Goal: Information Seeking & Learning: Compare options

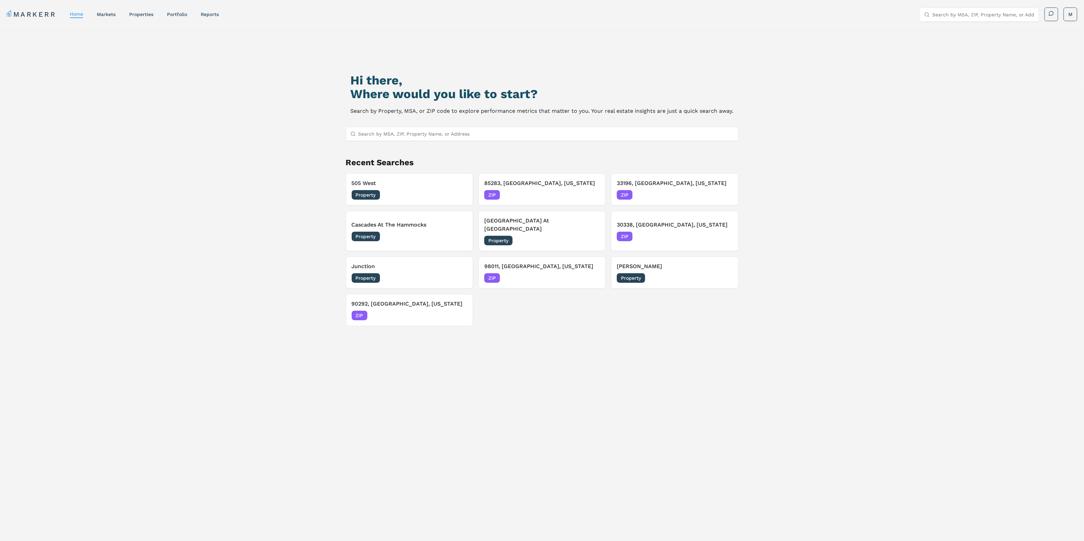
click at [370, 129] on input "Search by MSA, ZIP, Property Name, or Address" at bounding box center [545, 134] width 375 height 14
click at [394, 141] on div at bounding box center [542, 134] width 392 height 14
click at [394, 138] on input "Search by MSA, ZIP, Property Name, or Address" at bounding box center [545, 134] width 375 height 14
paste input "94536"
type input "94536"
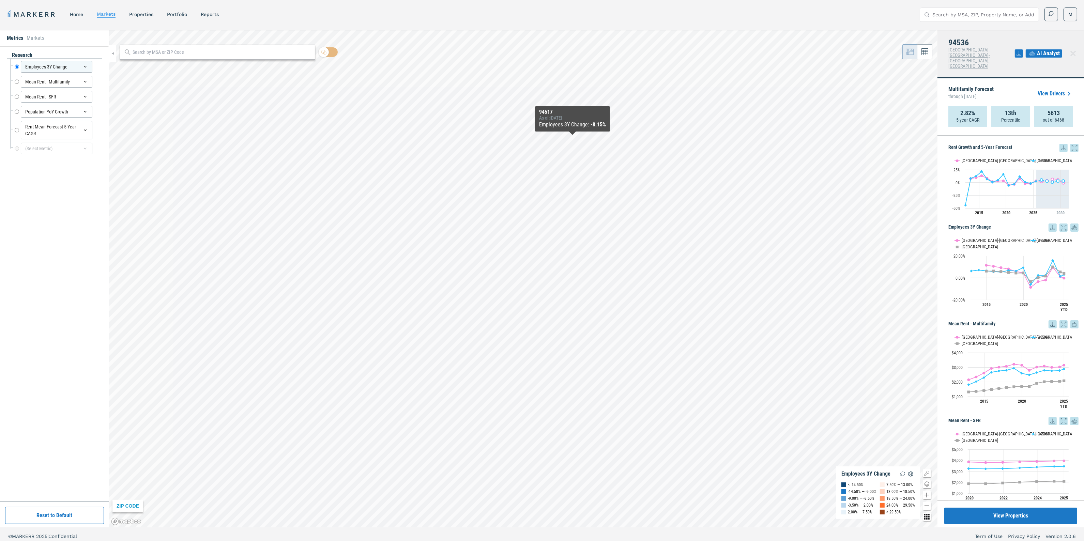
click at [1061, 145] on icon at bounding box center [1063, 147] width 4 height 4
click at [1042, 179] on div "Download as XLS" at bounding box center [1032, 180] width 39 height 7
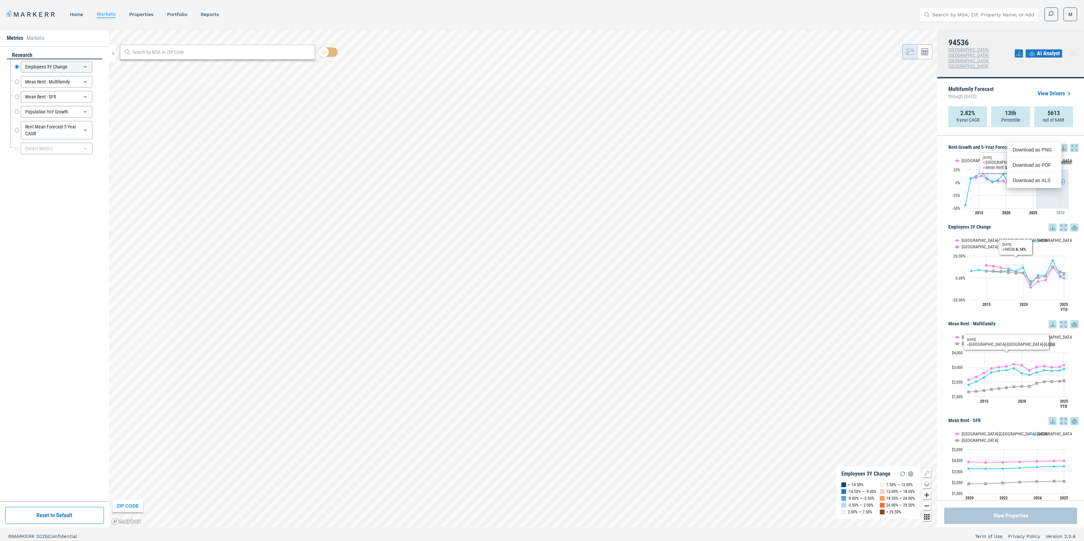
click at [983, 513] on button "View Properties" at bounding box center [1010, 516] width 133 height 16
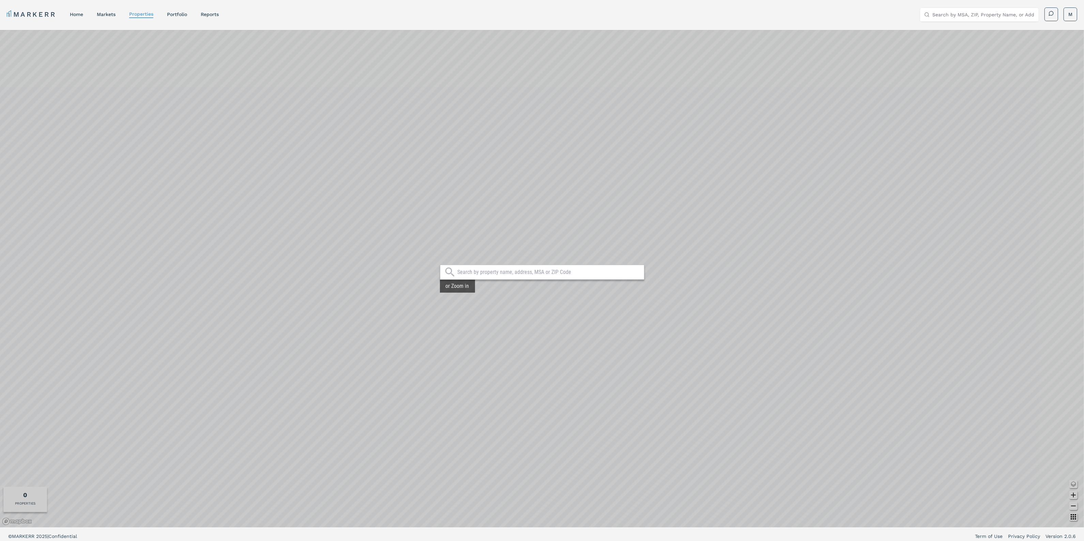
click at [537, 268] on div at bounding box center [542, 272] width 204 height 15
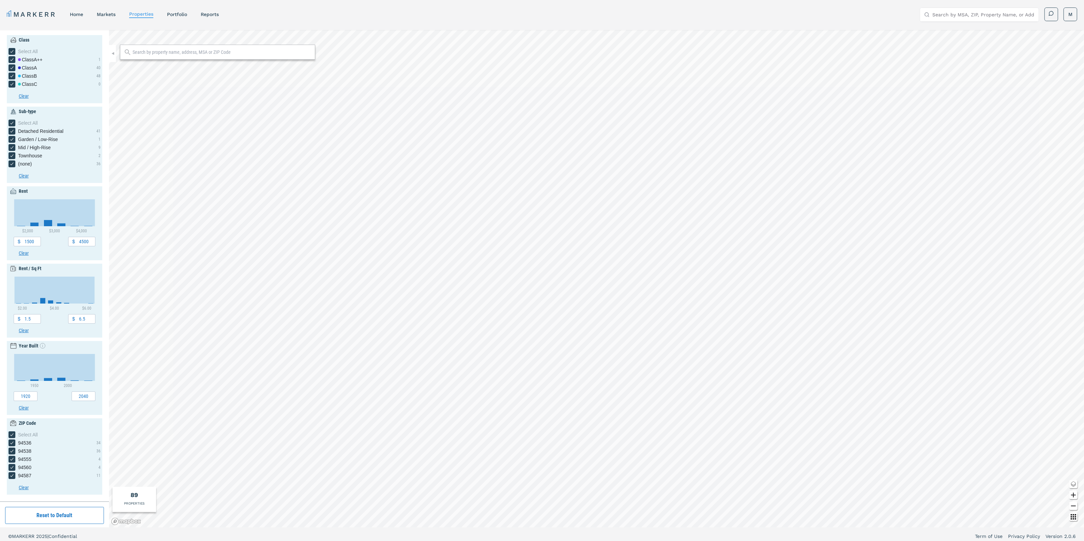
drag, startPoint x: 151, startPoint y: 49, endPoint x: 157, endPoint y: 55, distance: 8.4
click at [151, 49] on input "text" at bounding box center [222, 52] width 179 height 7
type input "vue fremont"
click at [160, 74] on div "Vue Fremont [STREET_ADDRESS]" at bounding box center [170, 81] width 90 height 14
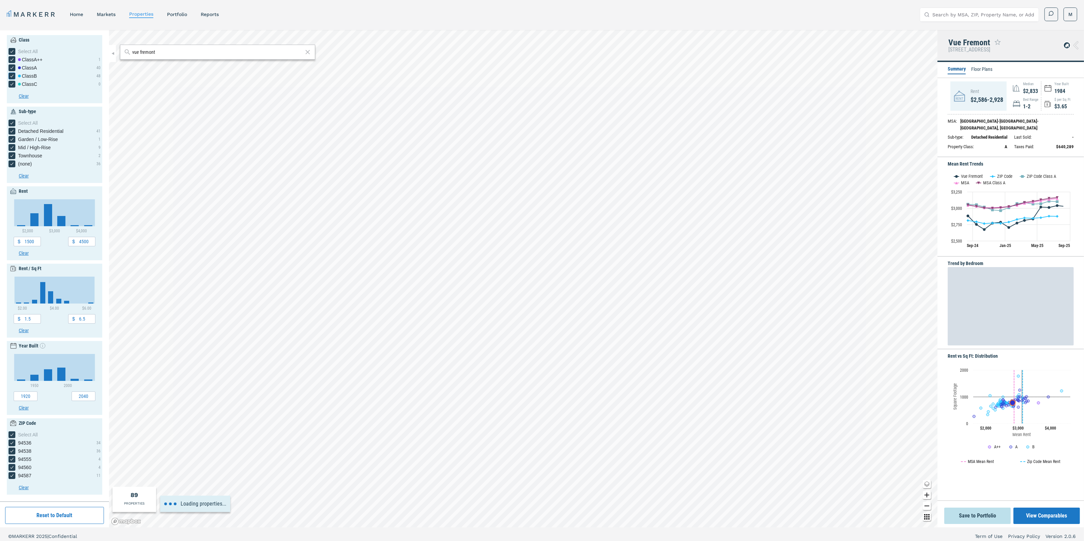
type input "2800"
type input "3200"
type input "3.6"
type input "4.2"
type input "1984"
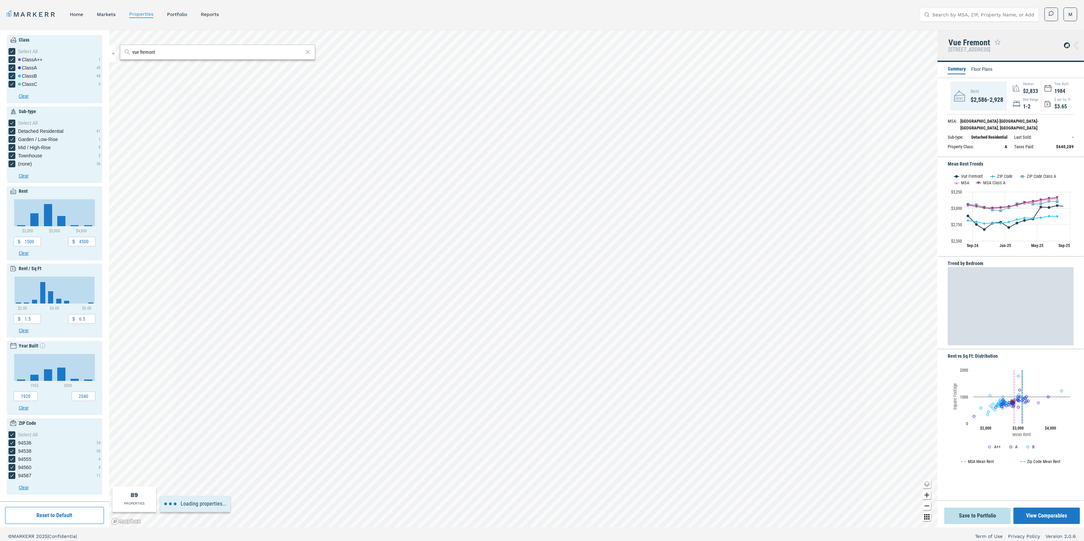
type input "1984"
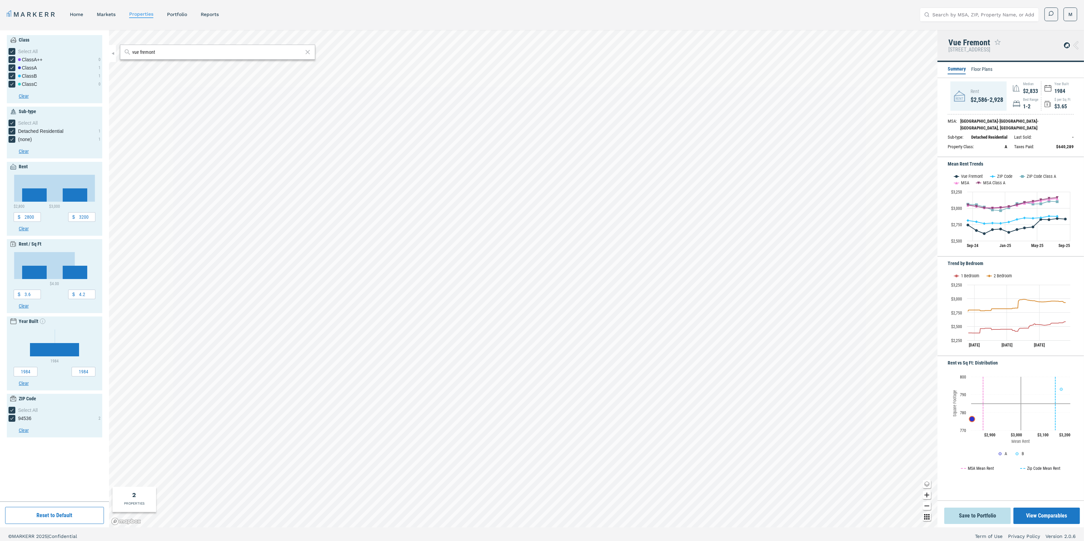
drag, startPoint x: 1040, startPoint y: 516, endPoint x: 839, endPoint y: 520, distance: 201.4
click at [1040, 516] on button "View Comparables" at bounding box center [1046, 516] width 66 height 16
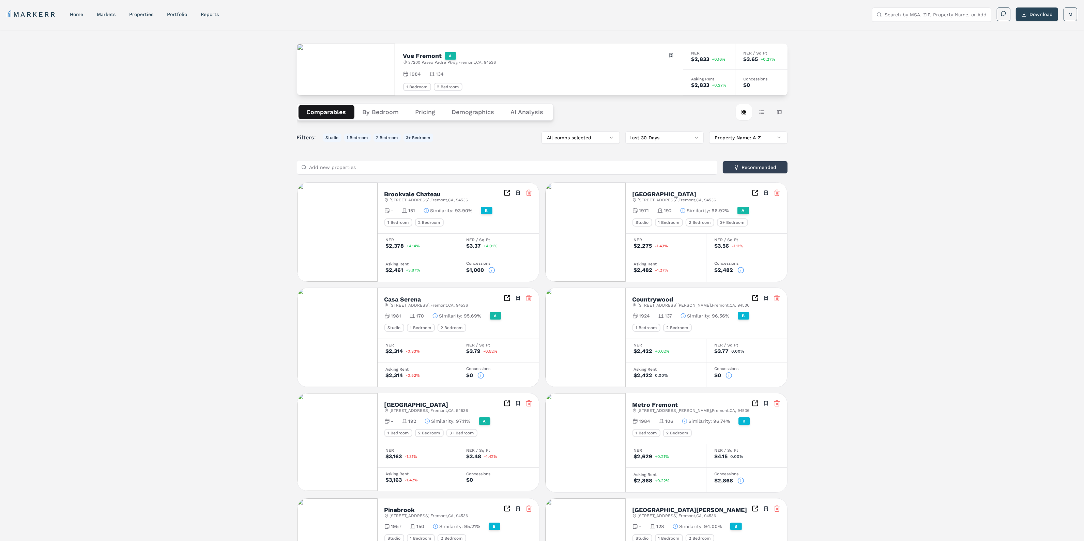
click at [470, 112] on button "Demographics" at bounding box center [473, 112] width 59 height 14
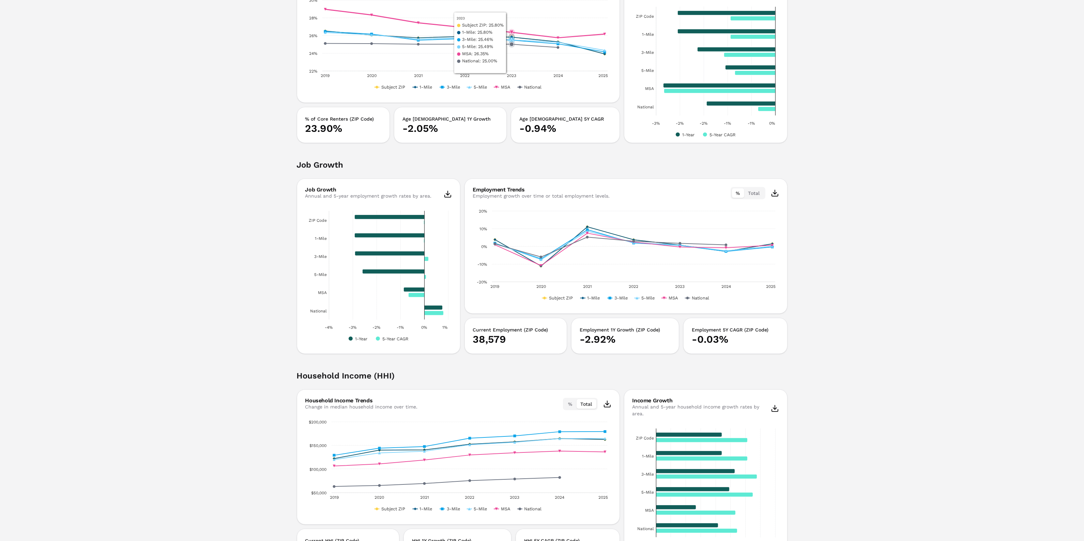
scroll to position [596, 0]
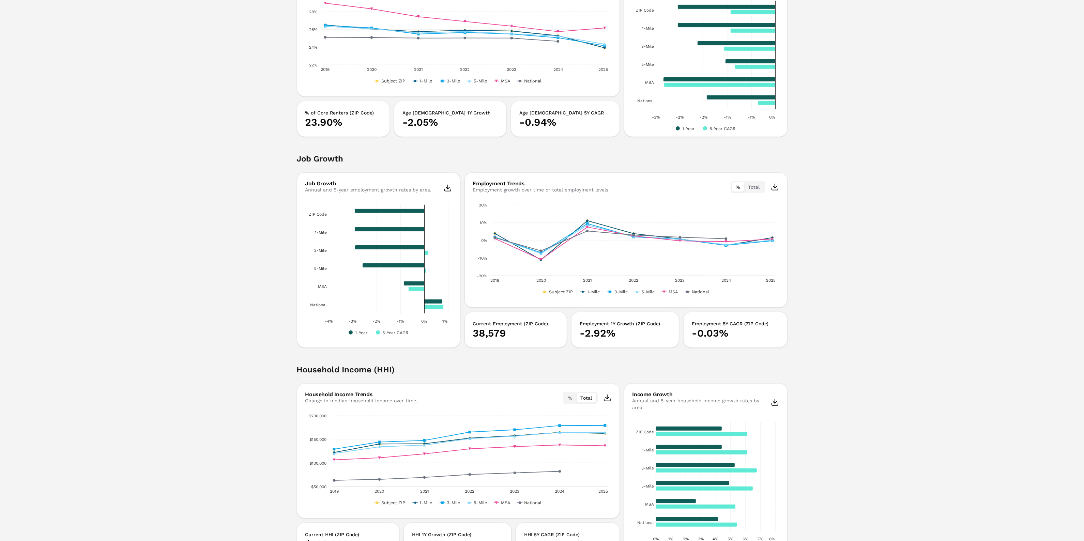
click at [607, 397] on html "MARKERR home markets properties Portfolio reports Search by MSA, ZIP, Property …" at bounding box center [542, 205] width 1084 height 1603
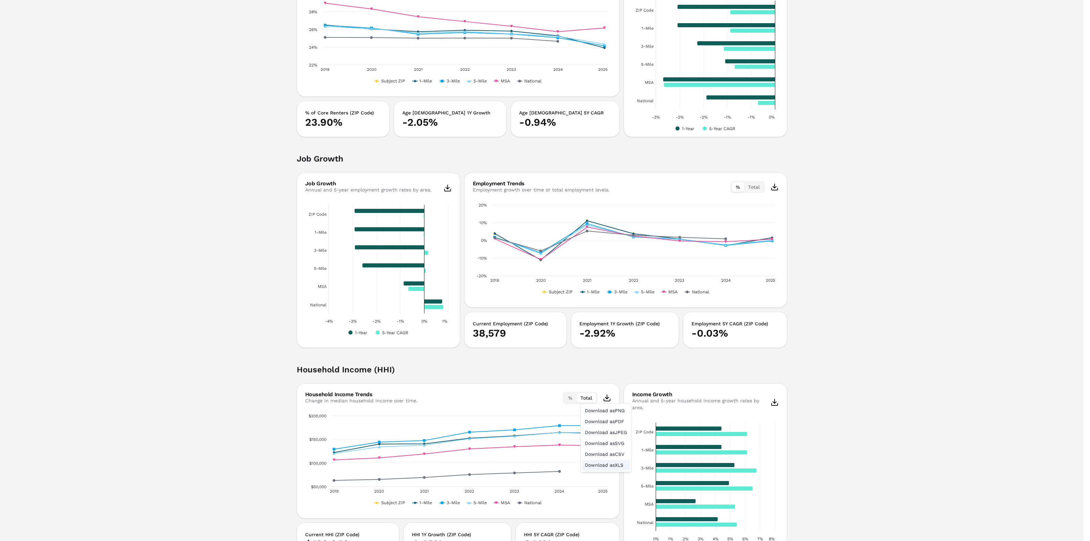
click at [599, 463] on div "Download as XLS" at bounding box center [606, 465] width 48 height 11
click at [960, 2] on html "MARKERR home markets properties Portfolio reports Search by MSA, ZIP, Property …" at bounding box center [545, 205] width 1090 height 1603
